Goal: Task Accomplishment & Management: Manage account settings

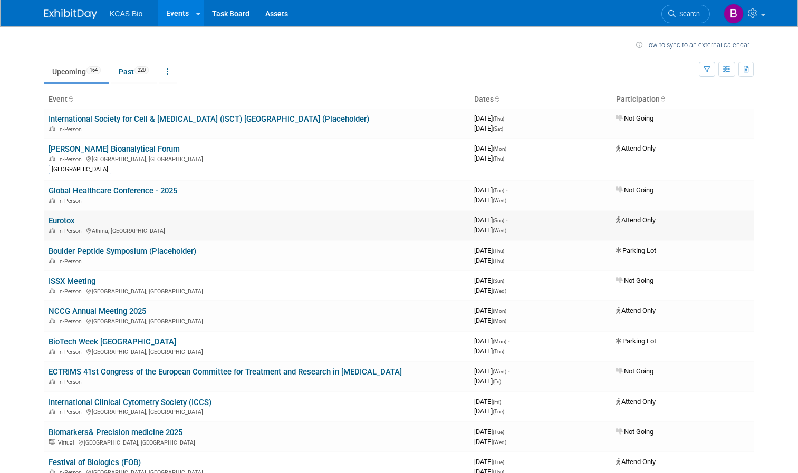
click at [62, 224] on link "Eurotox" at bounding box center [62, 220] width 26 height 9
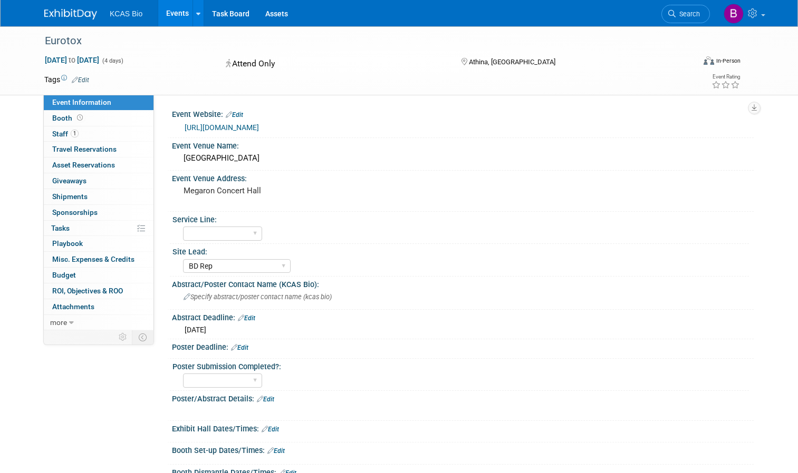
select select "BD Rep"
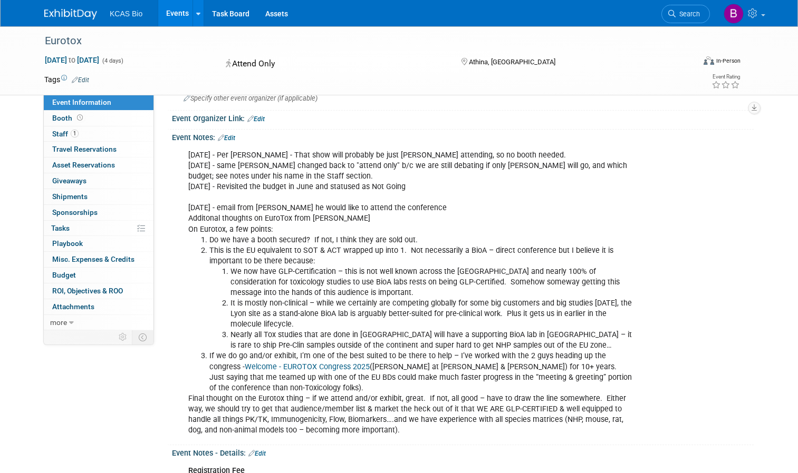
scroll to position [483, 0]
click at [84, 123] on link "Booth" at bounding box center [99, 118] width 110 height 15
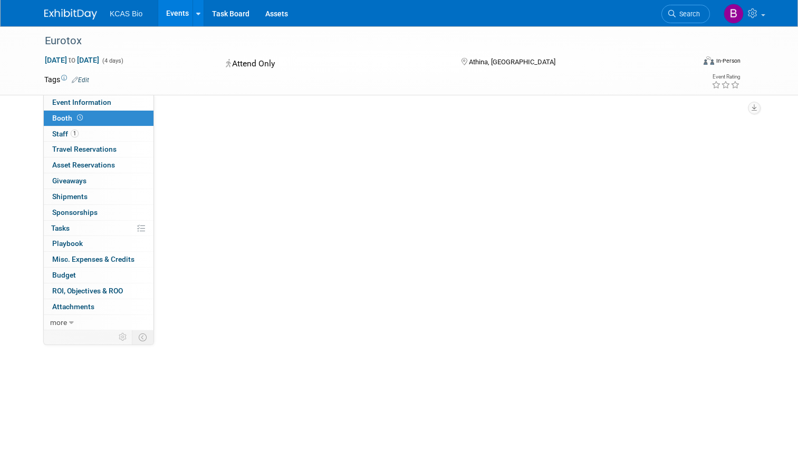
scroll to position [0, 0]
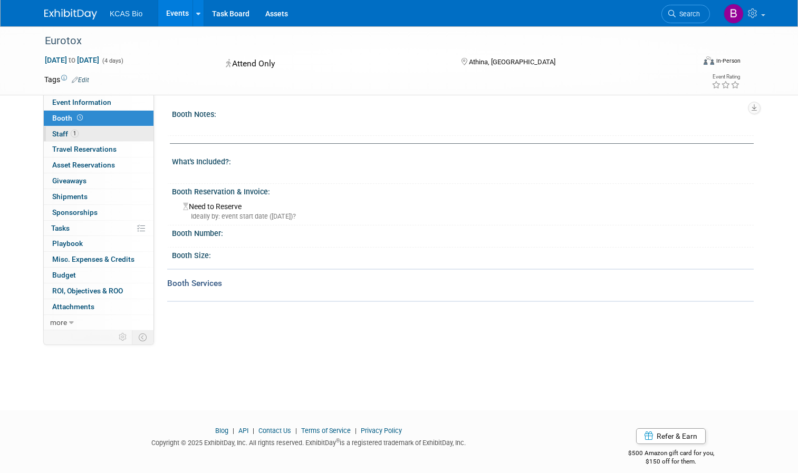
click at [86, 136] on link "1 Staff 1" at bounding box center [99, 134] width 110 height 15
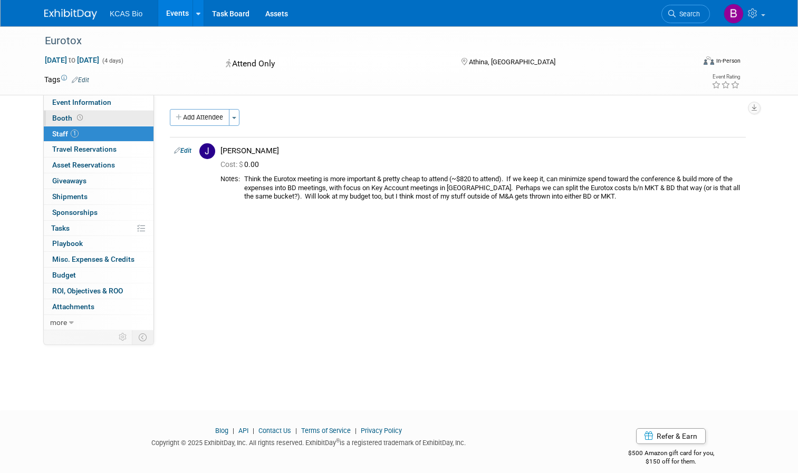
click at [83, 115] on link "Booth" at bounding box center [99, 118] width 110 height 15
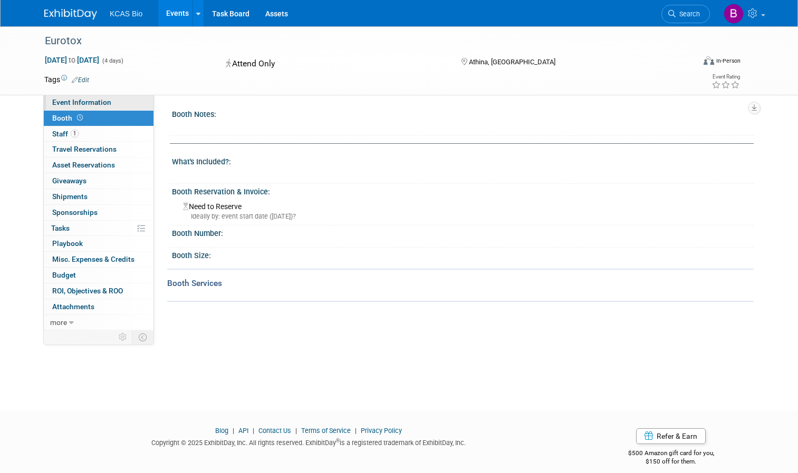
click at [92, 108] on link "Event Information" at bounding box center [99, 102] width 110 height 15
select select "BD Rep"
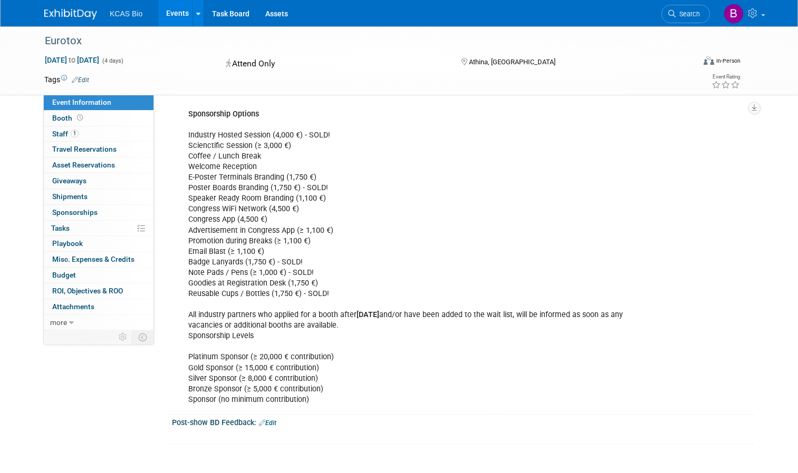
scroll to position [1252, 0]
click at [86, 113] on link "Booth" at bounding box center [99, 118] width 110 height 15
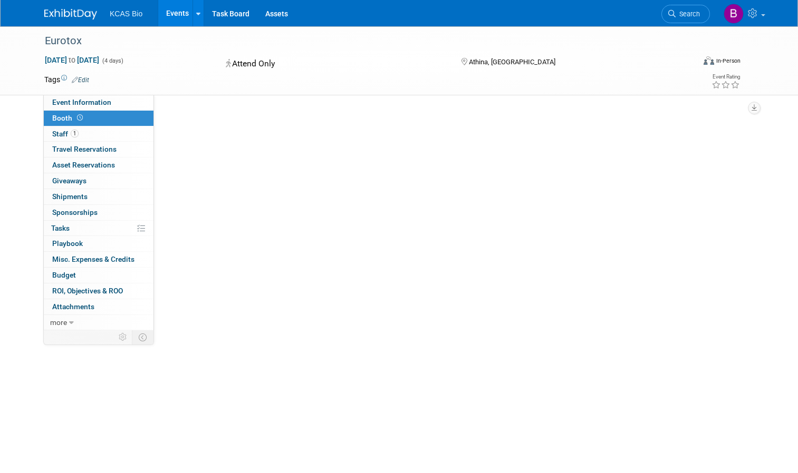
scroll to position [0, 0]
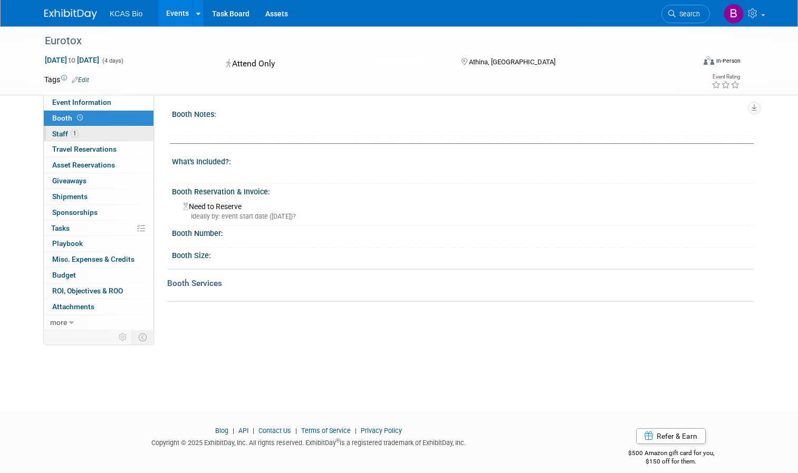
click at [82, 128] on link "1 Staff 1" at bounding box center [99, 134] width 110 height 15
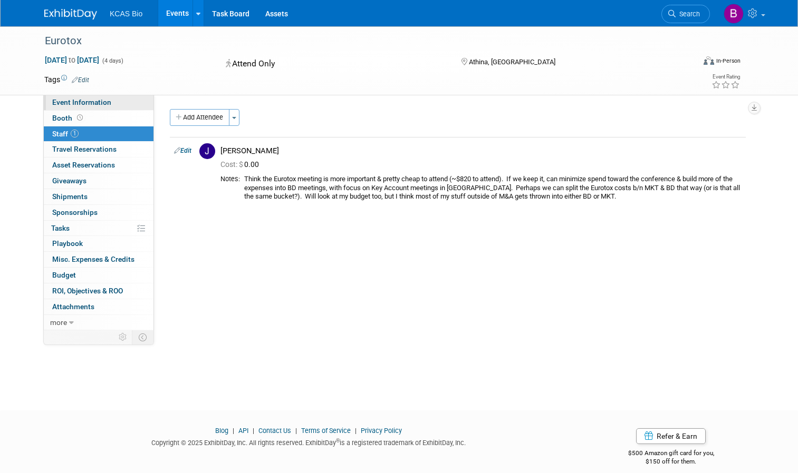
click at [92, 103] on span "Event Information" at bounding box center [81, 102] width 59 height 8
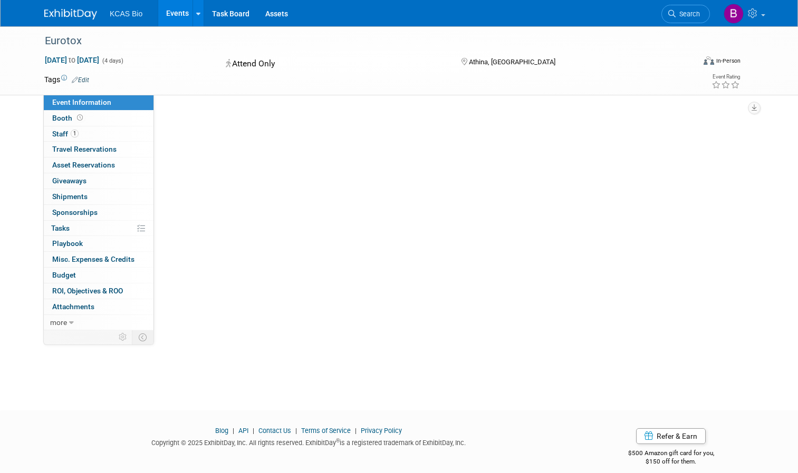
select select "BD Rep"
